Goal: Navigation & Orientation: Understand site structure

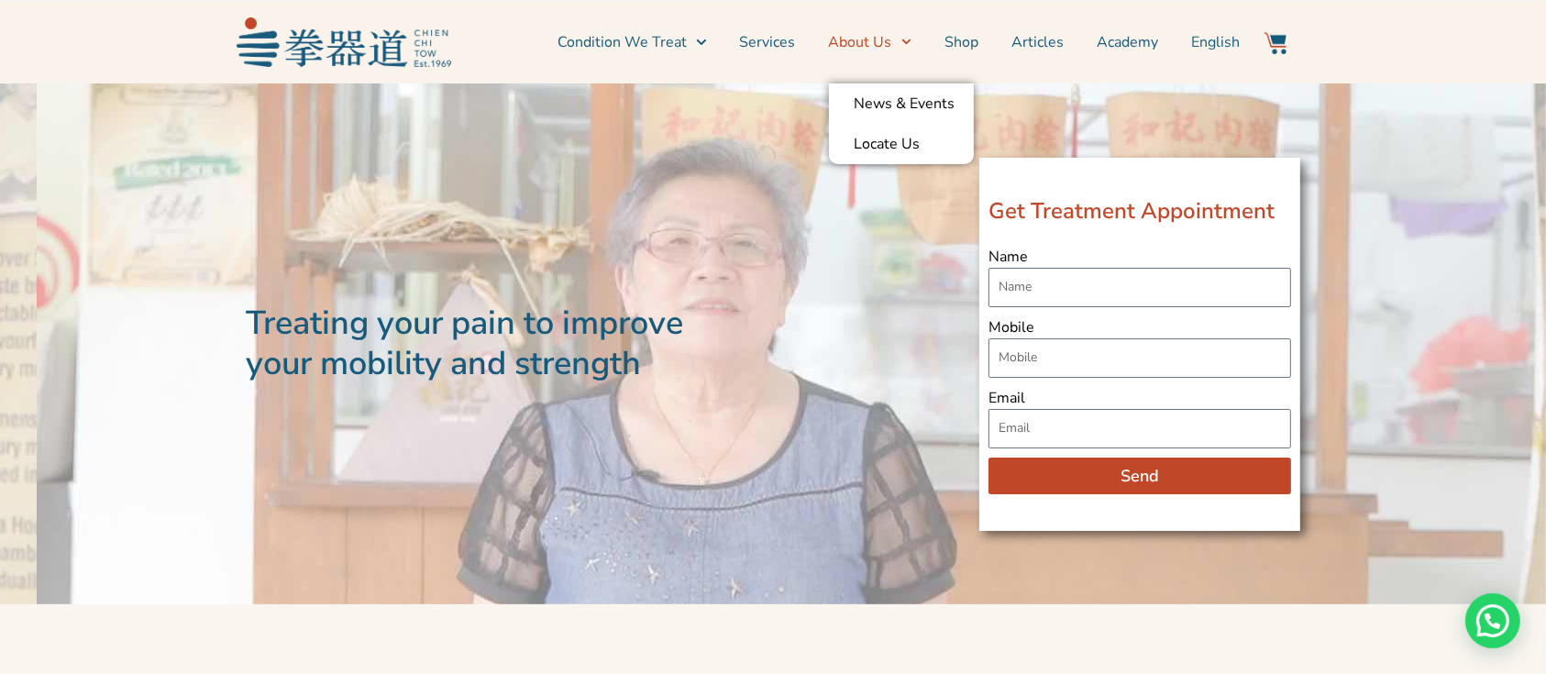
click at [863, 40] on link "About Us" at bounding box center [870, 42] width 83 height 46
click at [882, 41] on link "About Us" at bounding box center [870, 42] width 83 height 46
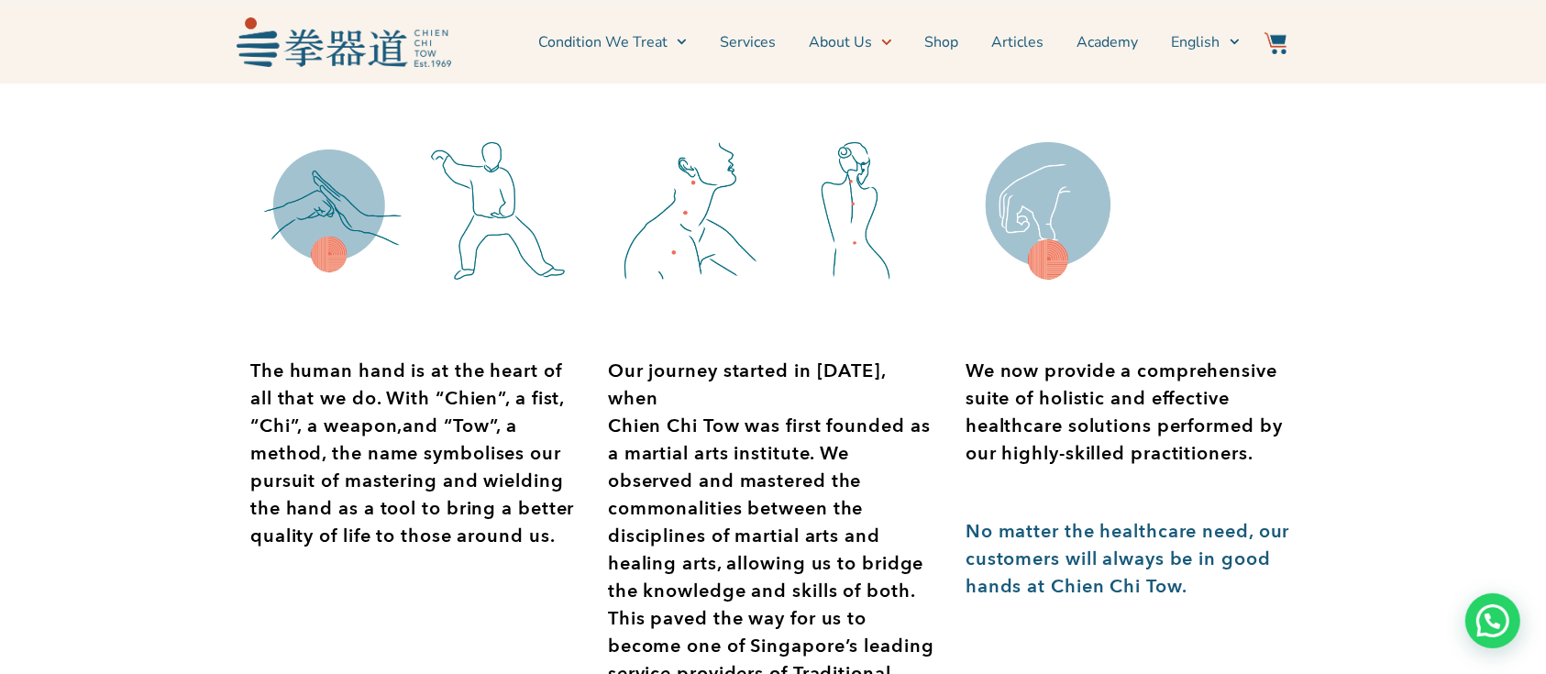
scroll to position [856, 0]
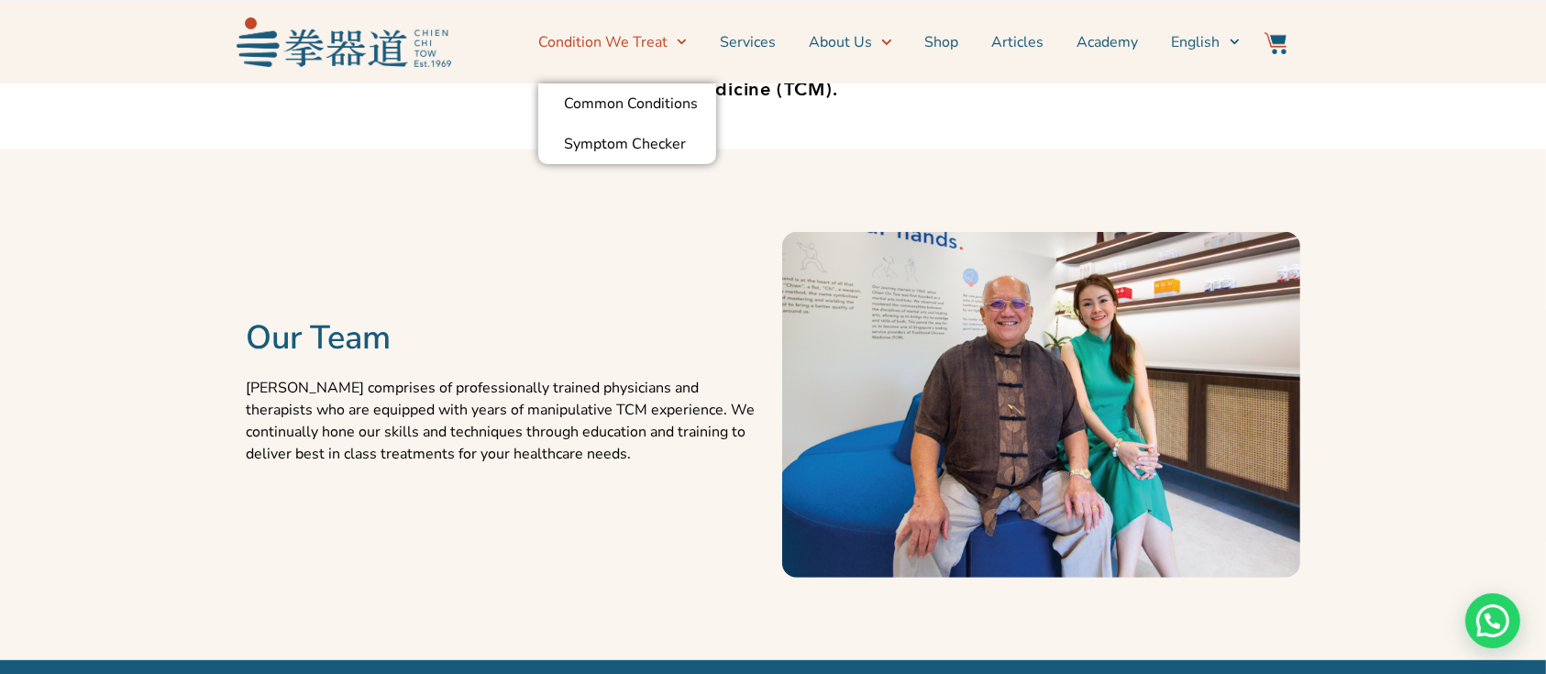
click at [652, 41] on link "Condition We Treat" at bounding box center [612, 42] width 149 height 46
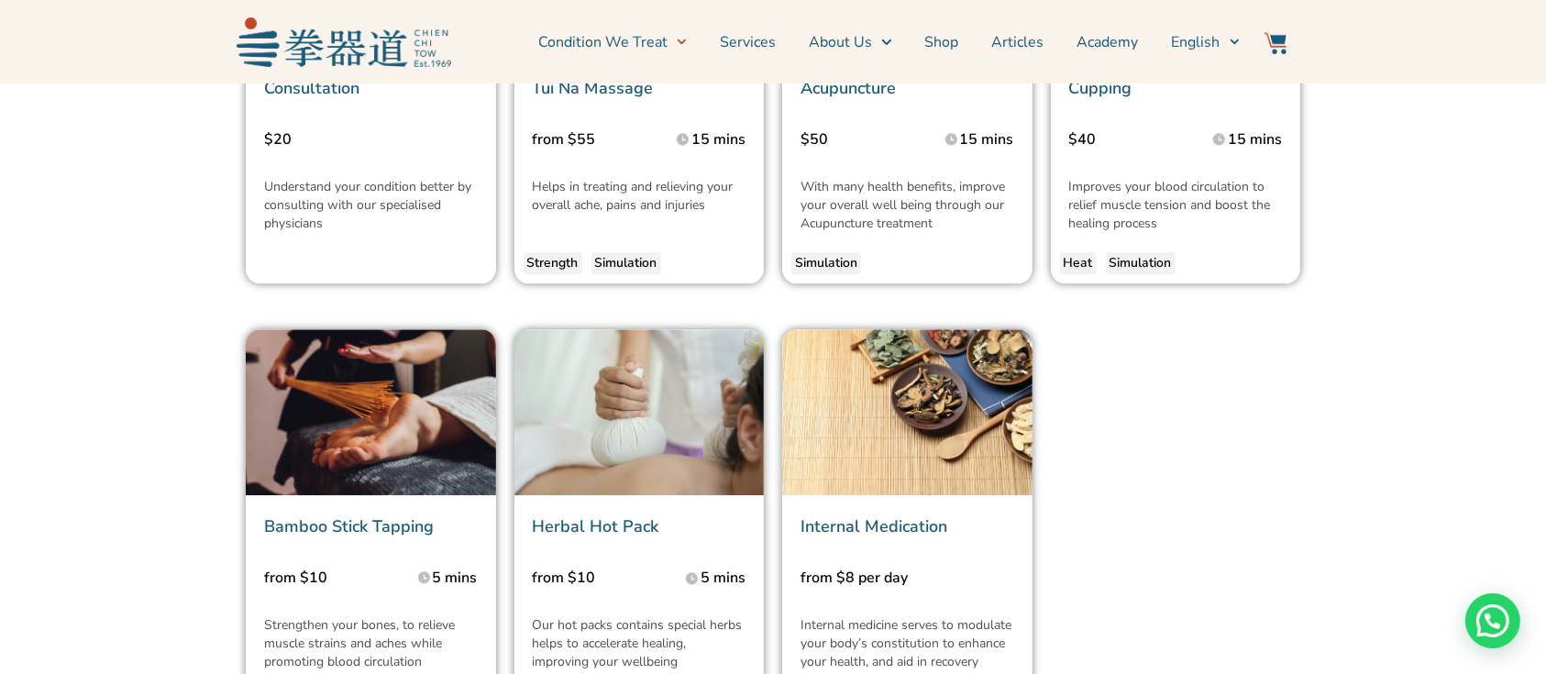
scroll to position [4157, 0]
